Goal: Check status

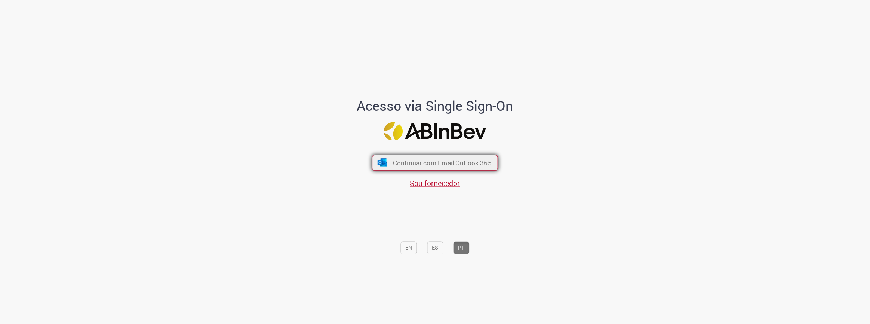
click at [453, 164] on span "Continuar com Email Outlook 365" at bounding box center [442, 162] width 99 height 9
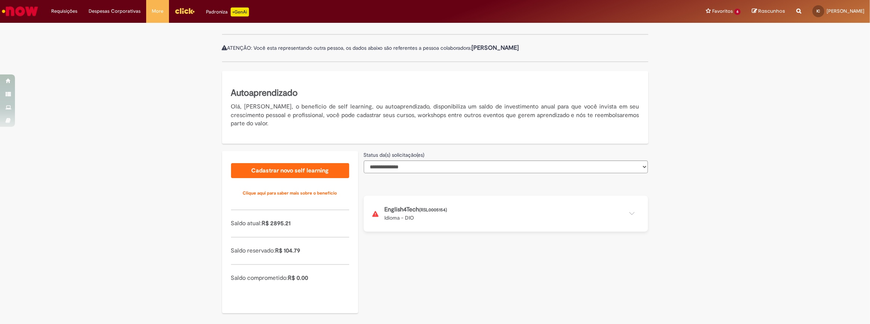
scroll to position [79, 0]
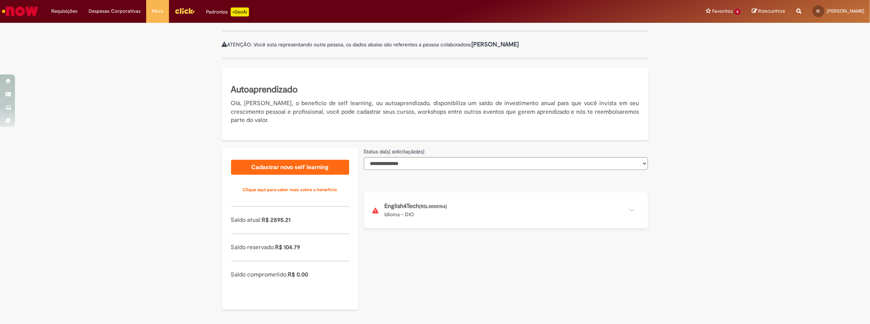
click at [628, 209] on button at bounding box center [506, 210] width 284 height 36
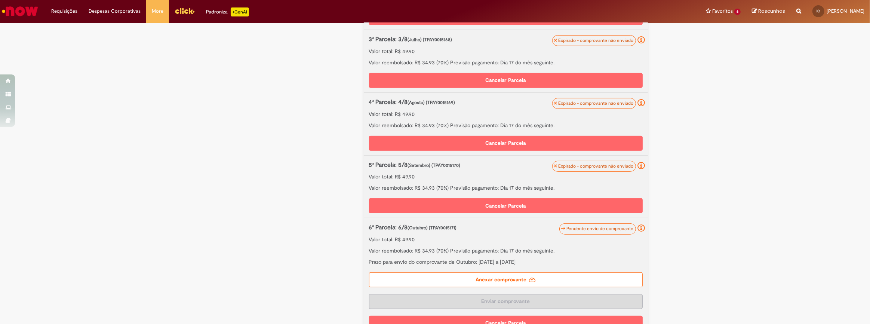
scroll to position [419, 0]
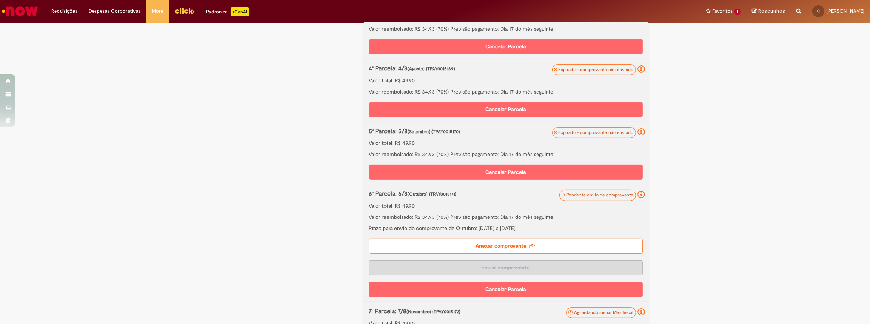
click at [503, 153] on p "Valor reembolsado: R$ 34.93 (70%) Previsão pagamento: Dia 17 do mês seguinte." at bounding box center [506, 153] width 274 height 7
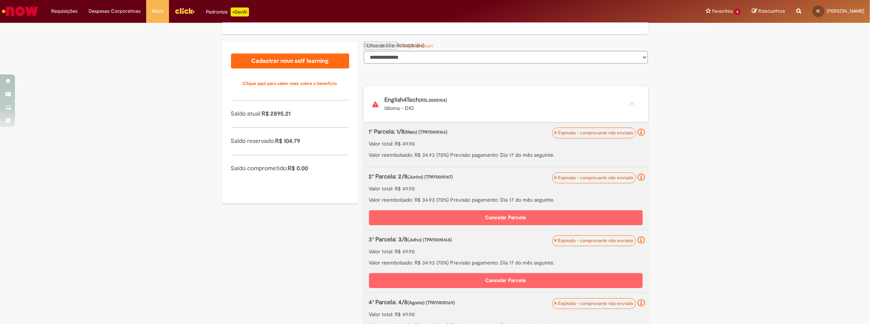
scroll to position [167, 0]
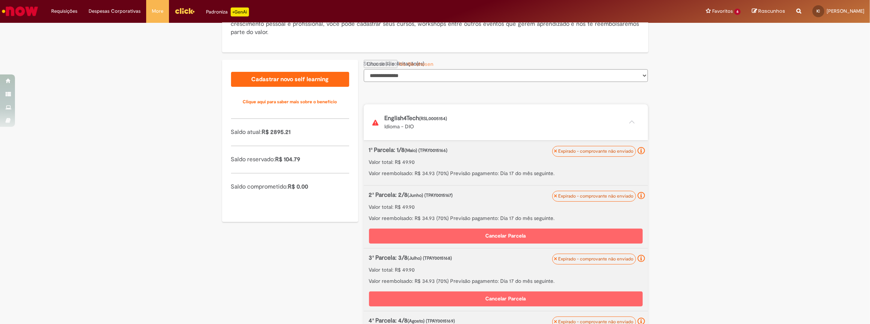
click at [558, 77] on select "**********" at bounding box center [506, 75] width 284 height 13
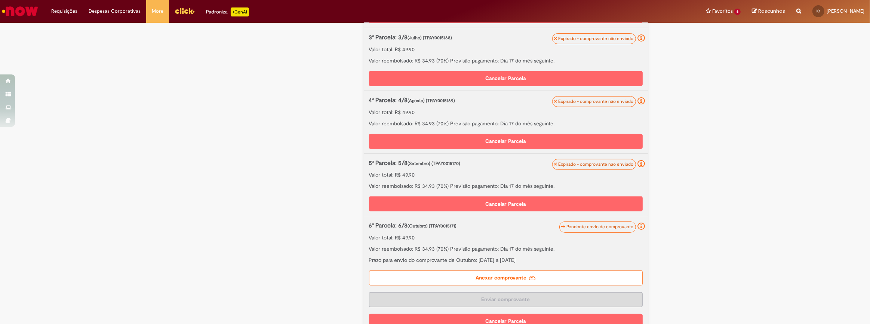
scroll to position [405, 0]
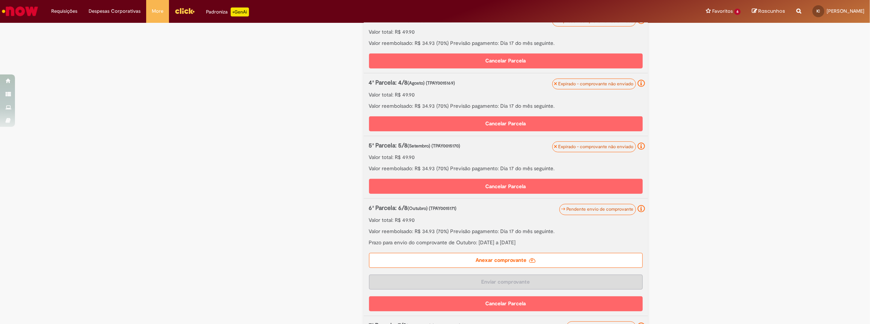
click at [618, 147] on span "Expirado - comprovante não enviado" at bounding box center [596, 147] width 75 height 6
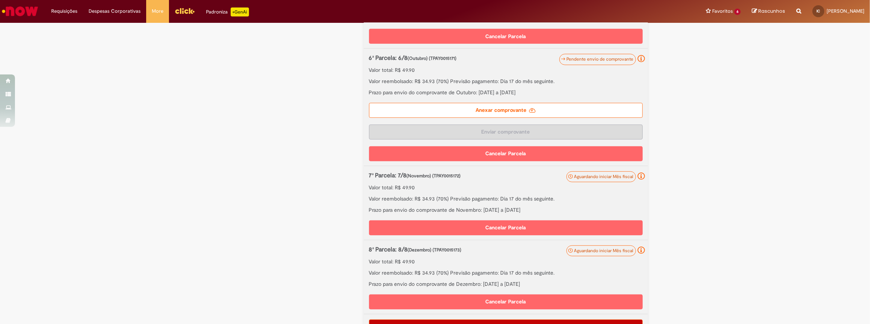
scroll to position [541, 0]
